Goal: Navigation & Orientation: Go to known website

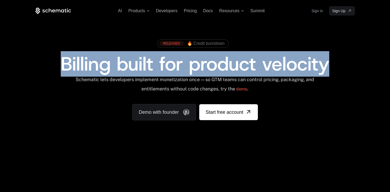
drag, startPoint x: 57, startPoint y: 64, endPoint x: 334, endPoint y: 75, distance: 277.3
click at [371, 68] on div "AI Products Developers Pricing Docs Resources Summit Sign in Sign Up RELEASED 🔥…" at bounding box center [195, 79] width 390 height 159
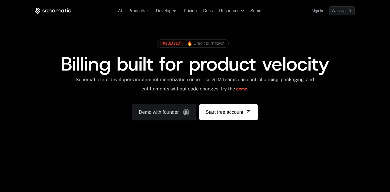
drag, startPoint x: 326, startPoint y: 77, endPoint x: 294, endPoint y: 99, distance: 39.2
click at [326, 77] on div "Schematic lets developers implement monetization once — so GTM teams can contro…" at bounding box center [195, 86] width 320 height 19
